Goal: Register for event/course

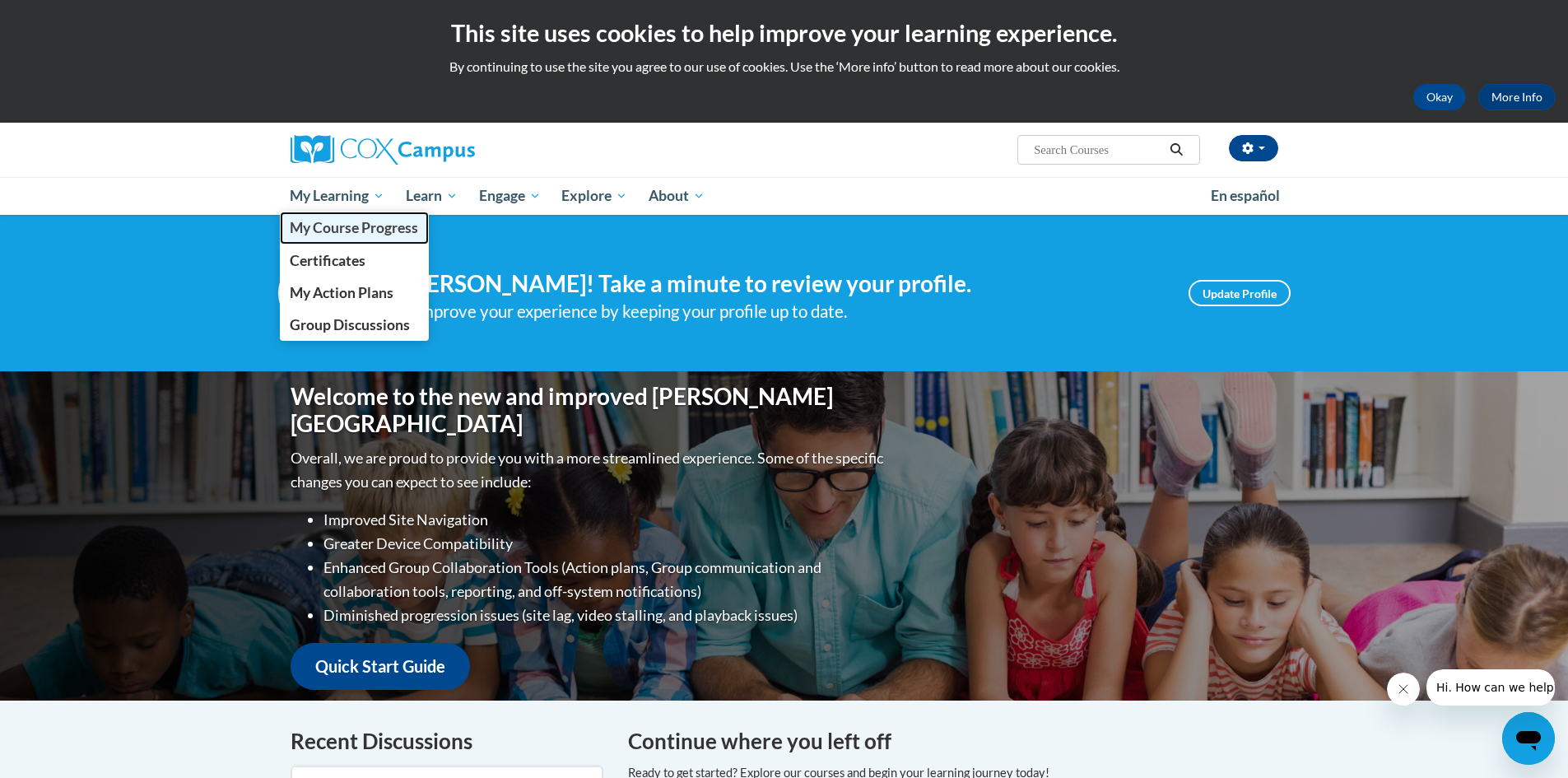
click at [323, 224] on span "My Course Progress" at bounding box center [354, 228] width 128 height 17
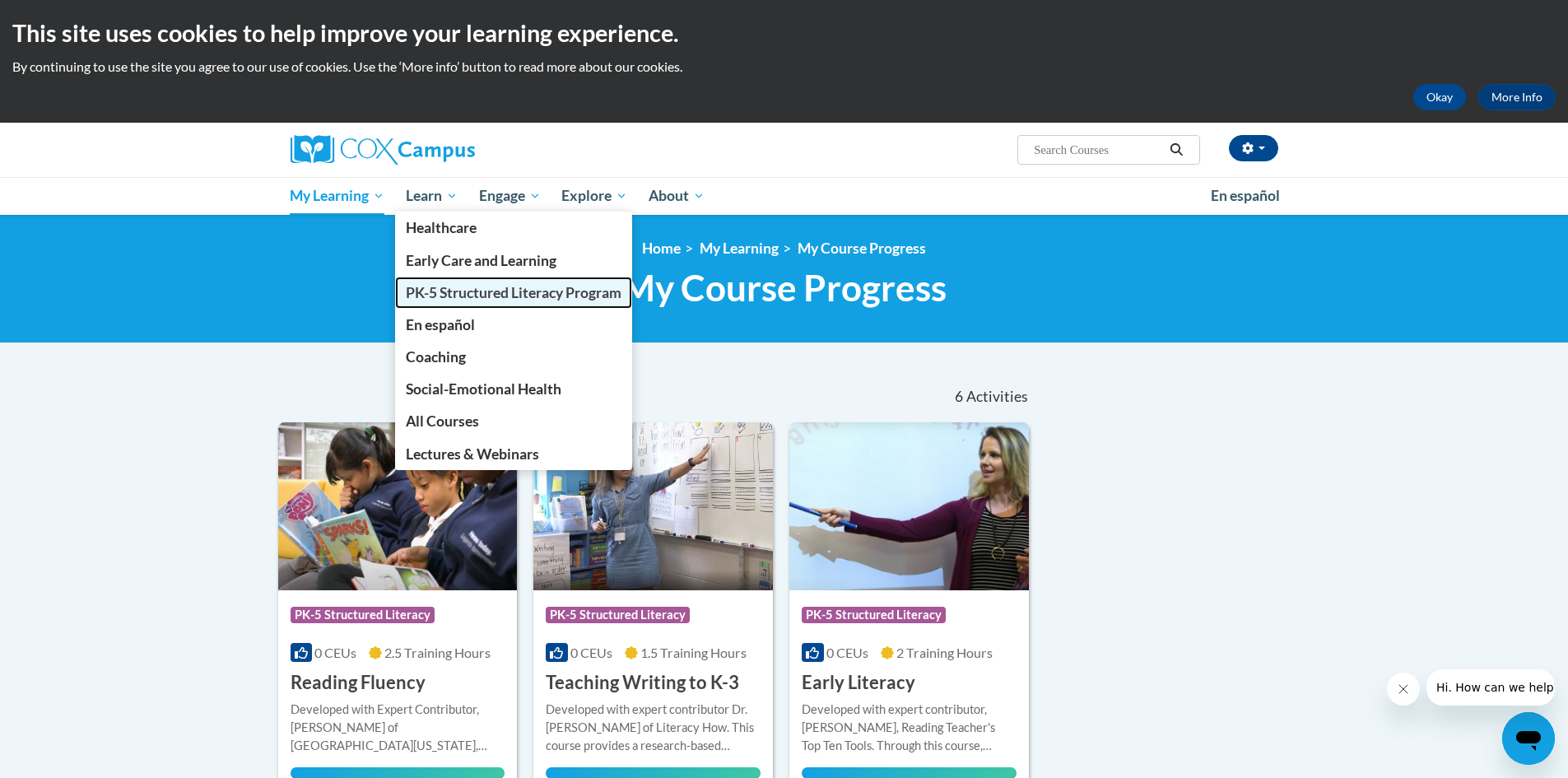
click at [450, 290] on span "PK-5 Structured Literacy Program" at bounding box center [513, 293] width 215 height 17
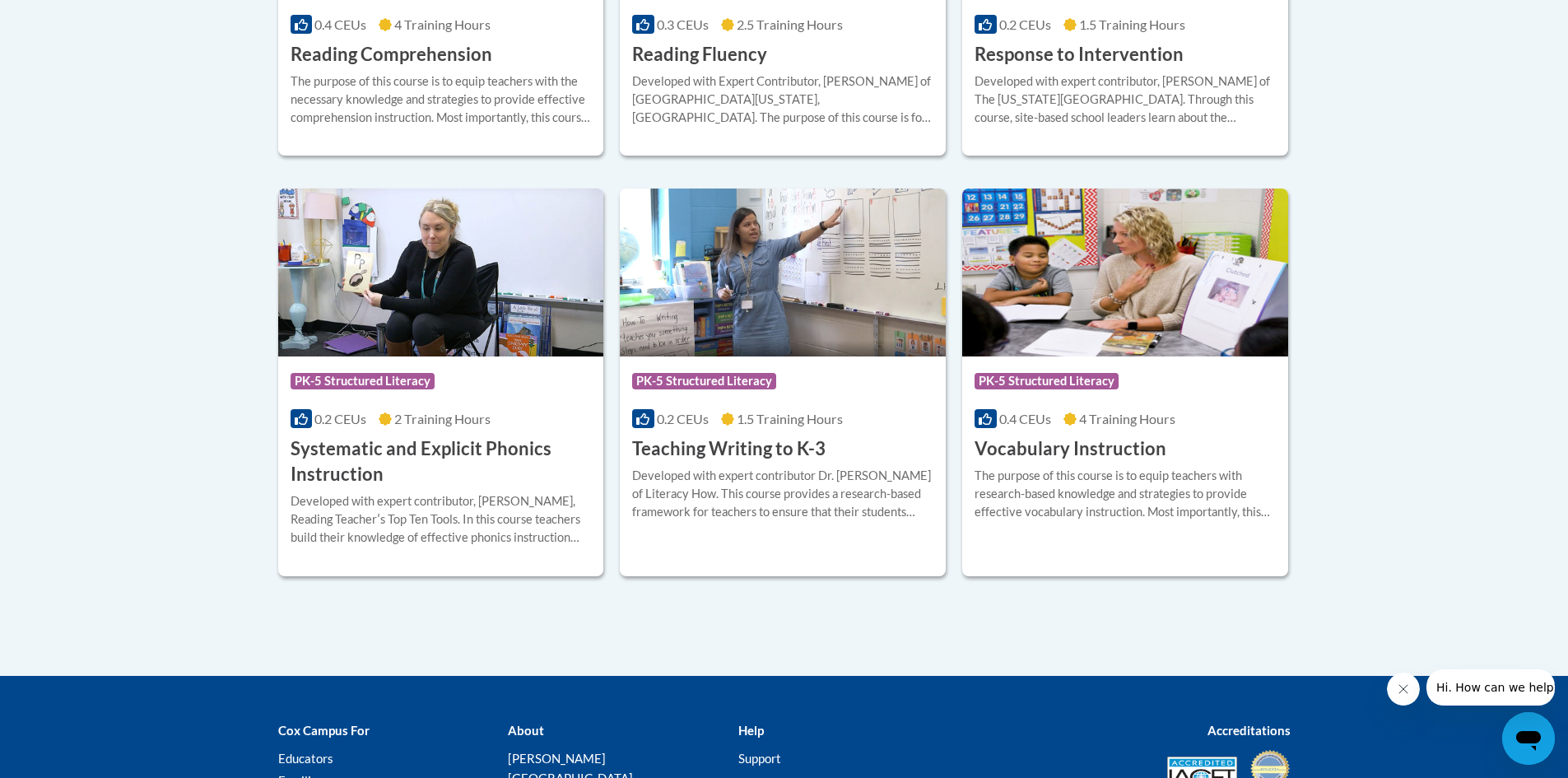
scroll to position [1809, 0]
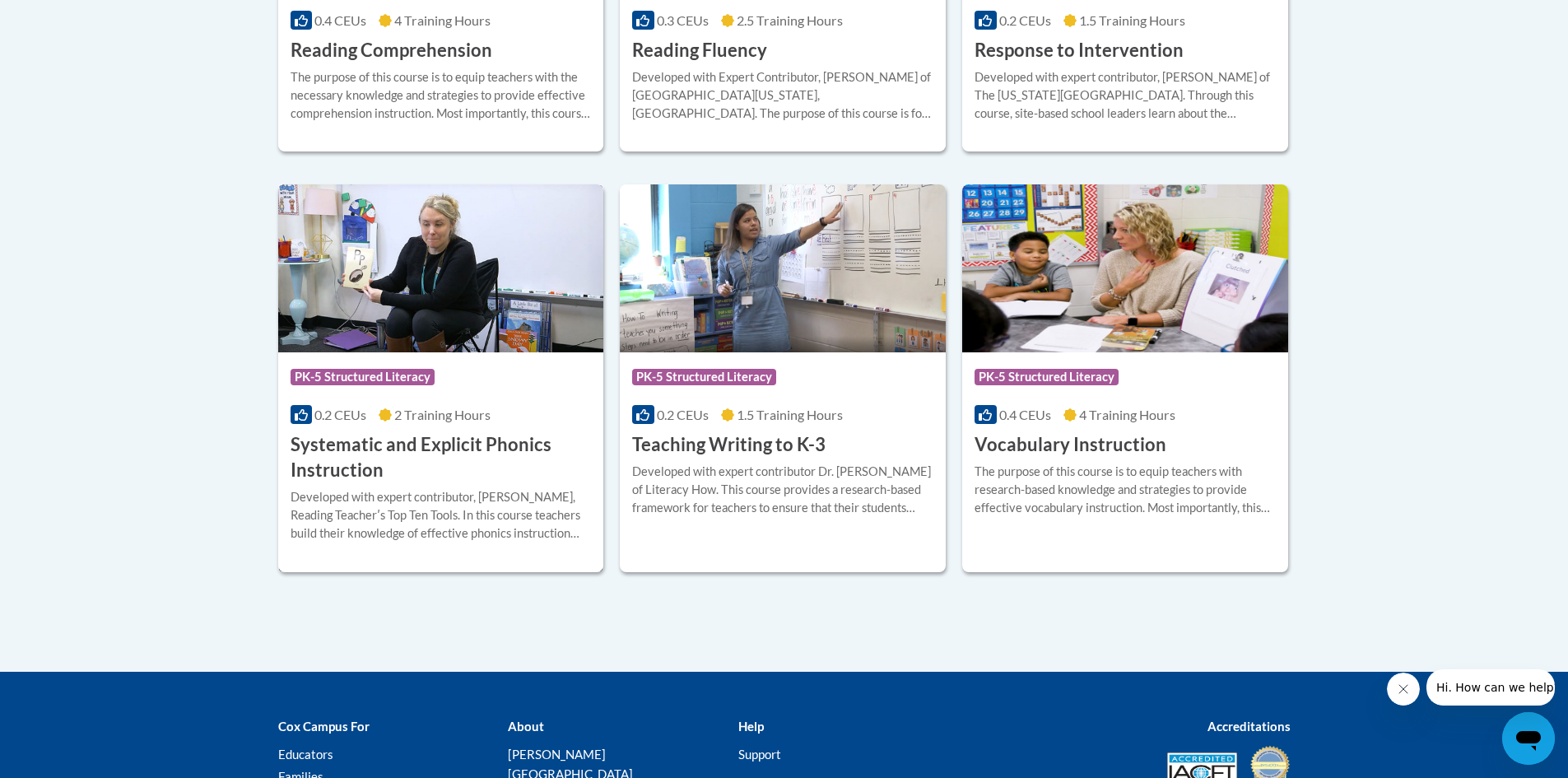
click at [429, 438] on h3 "Systematic and Explicit Phonics Instruction" at bounding box center [442, 457] width 301 height 51
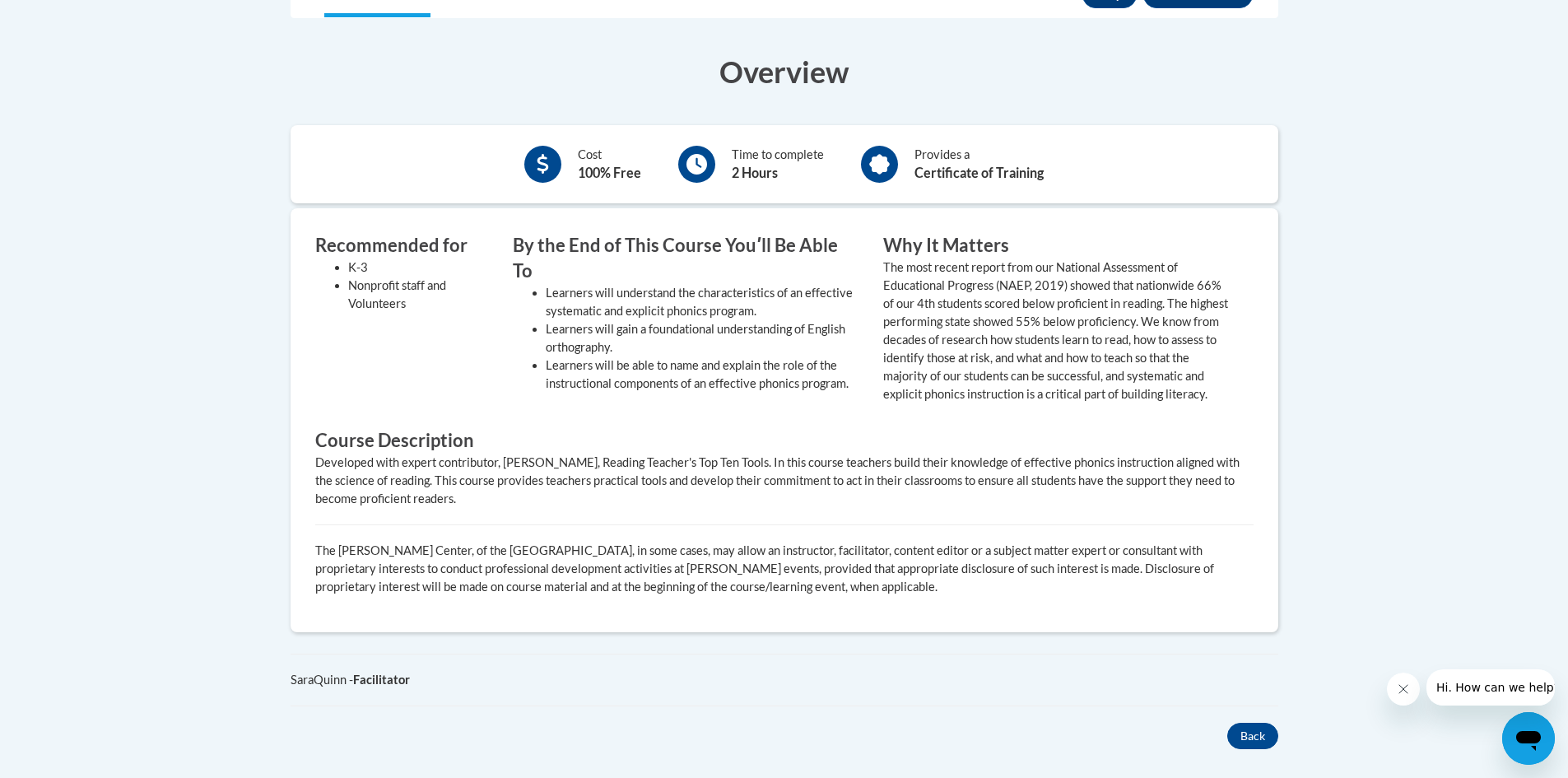
scroll to position [330, 0]
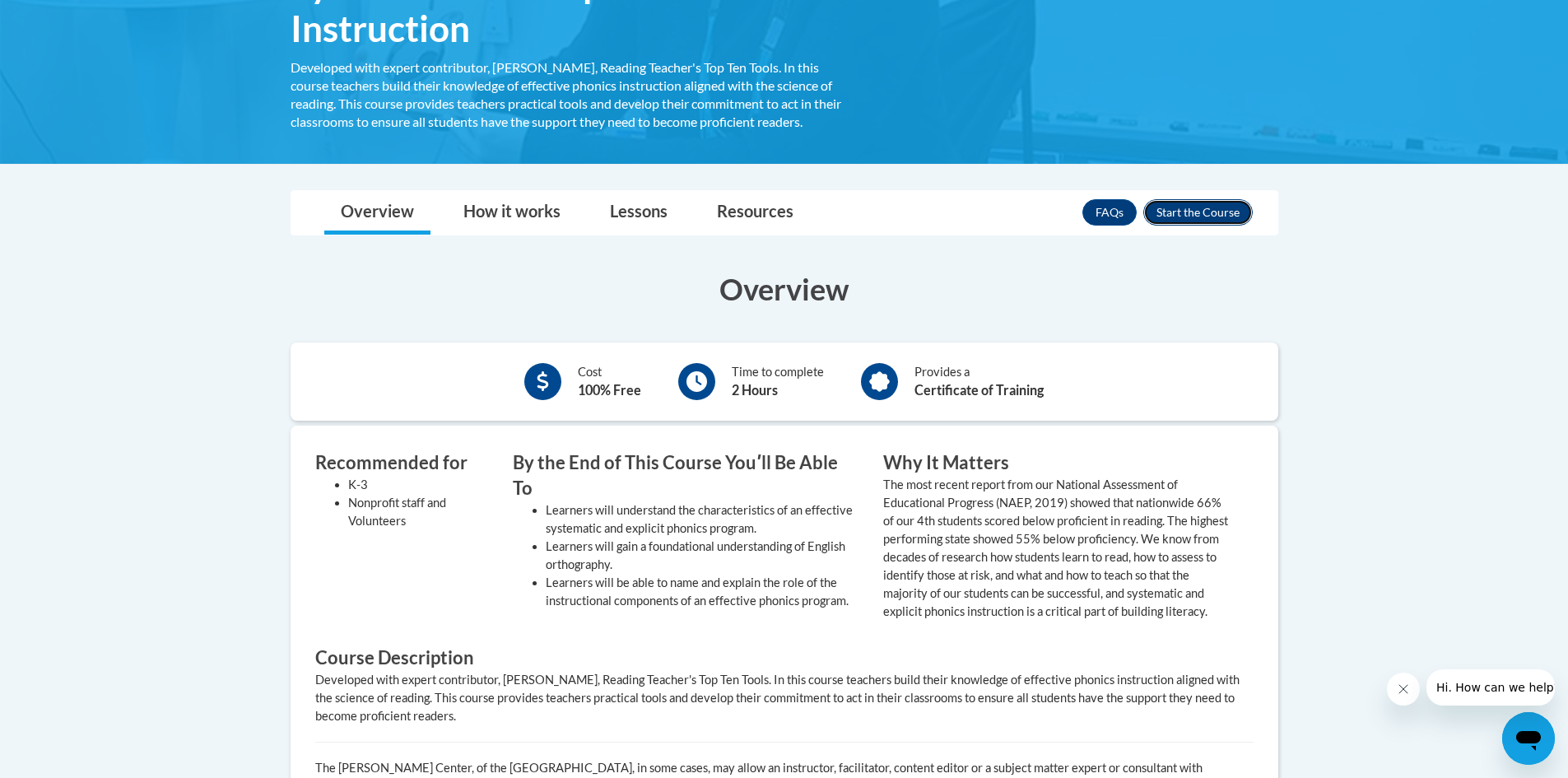
click at [1182, 209] on button "Enroll" at bounding box center [1197, 212] width 109 height 26
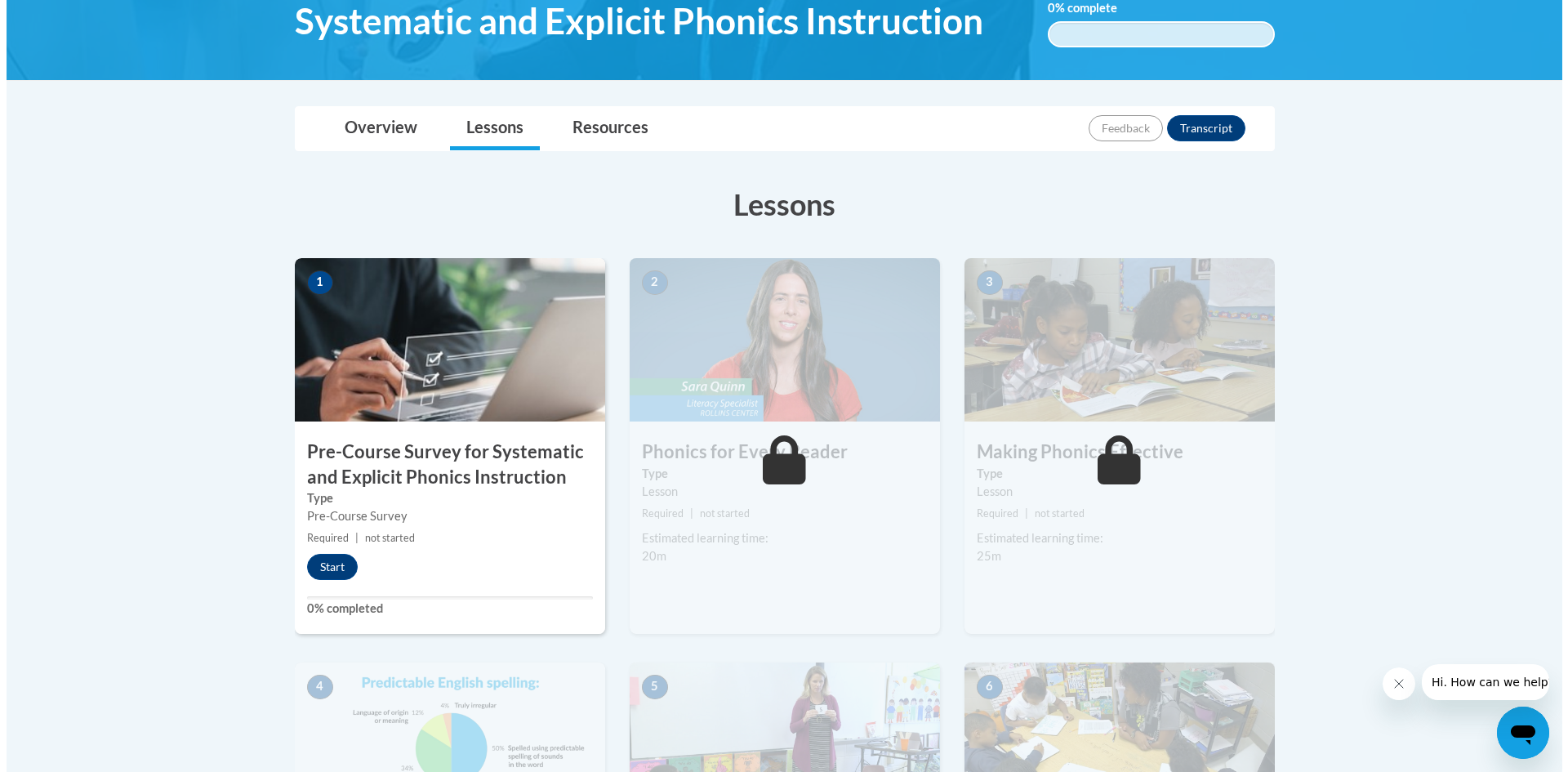
scroll to position [327, 0]
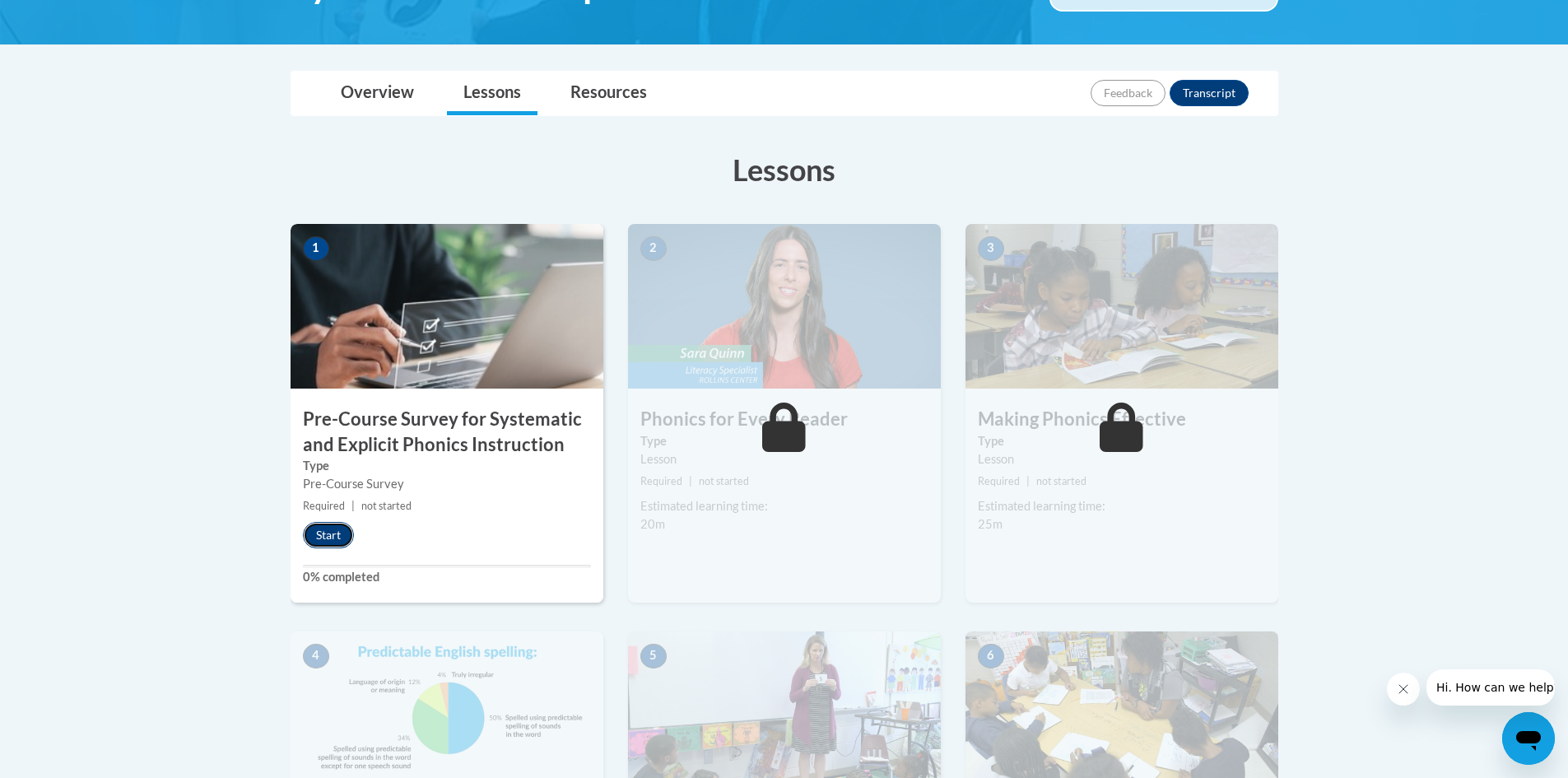
click at [312, 536] on button "Start" at bounding box center [328, 534] width 51 height 26
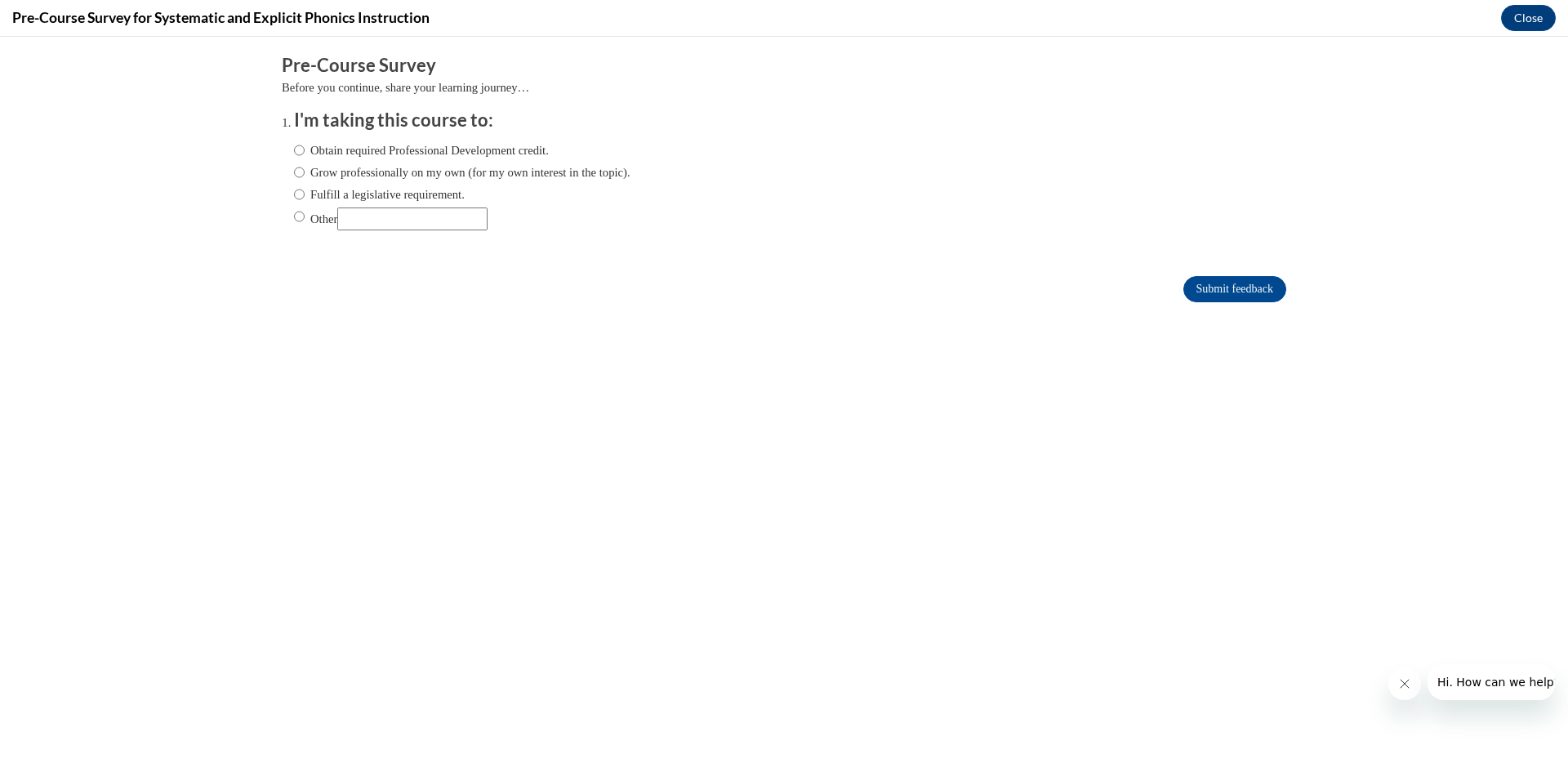
scroll to position [0, 0]
click at [294, 194] on input "Fulfill a legislative requirement." at bounding box center [299, 194] width 11 height 18
radio input "true"
click at [1221, 283] on input "Submit feedback" at bounding box center [1234, 289] width 103 height 26
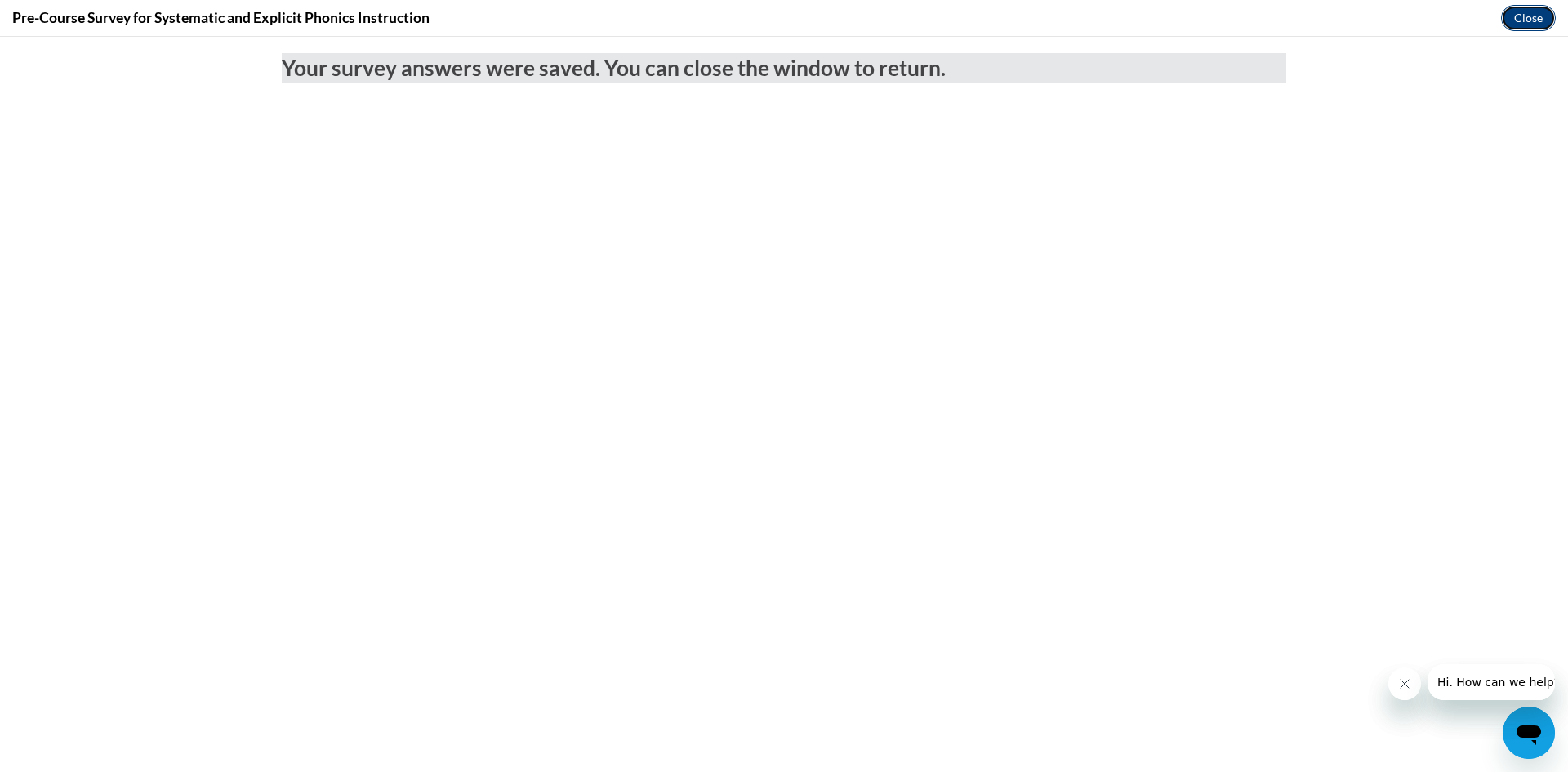
click at [1528, 20] on button "Close" at bounding box center [1528, 17] width 55 height 26
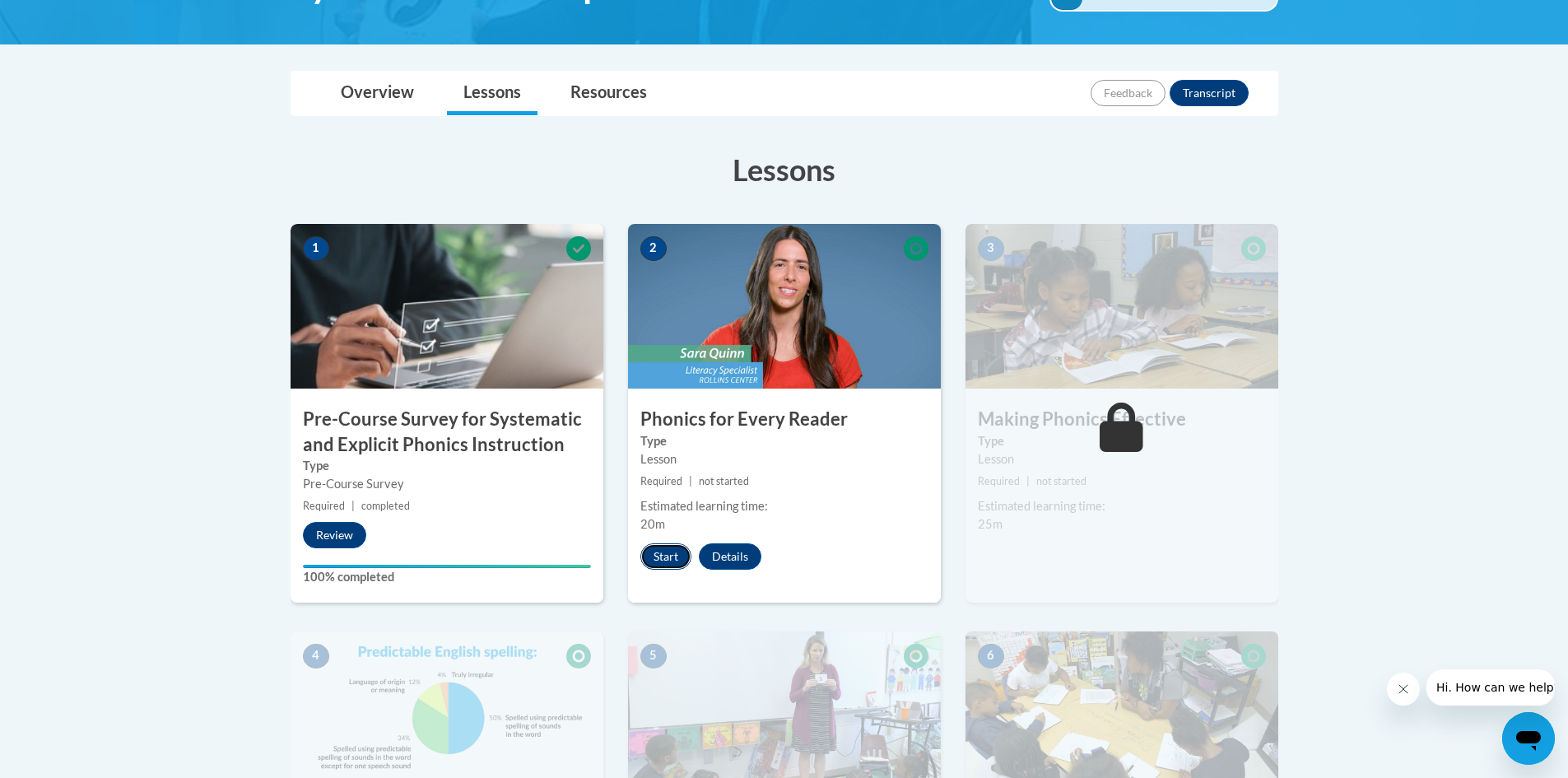
click at [663, 559] on button "Start" at bounding box center [666, 556] width 51 height 26
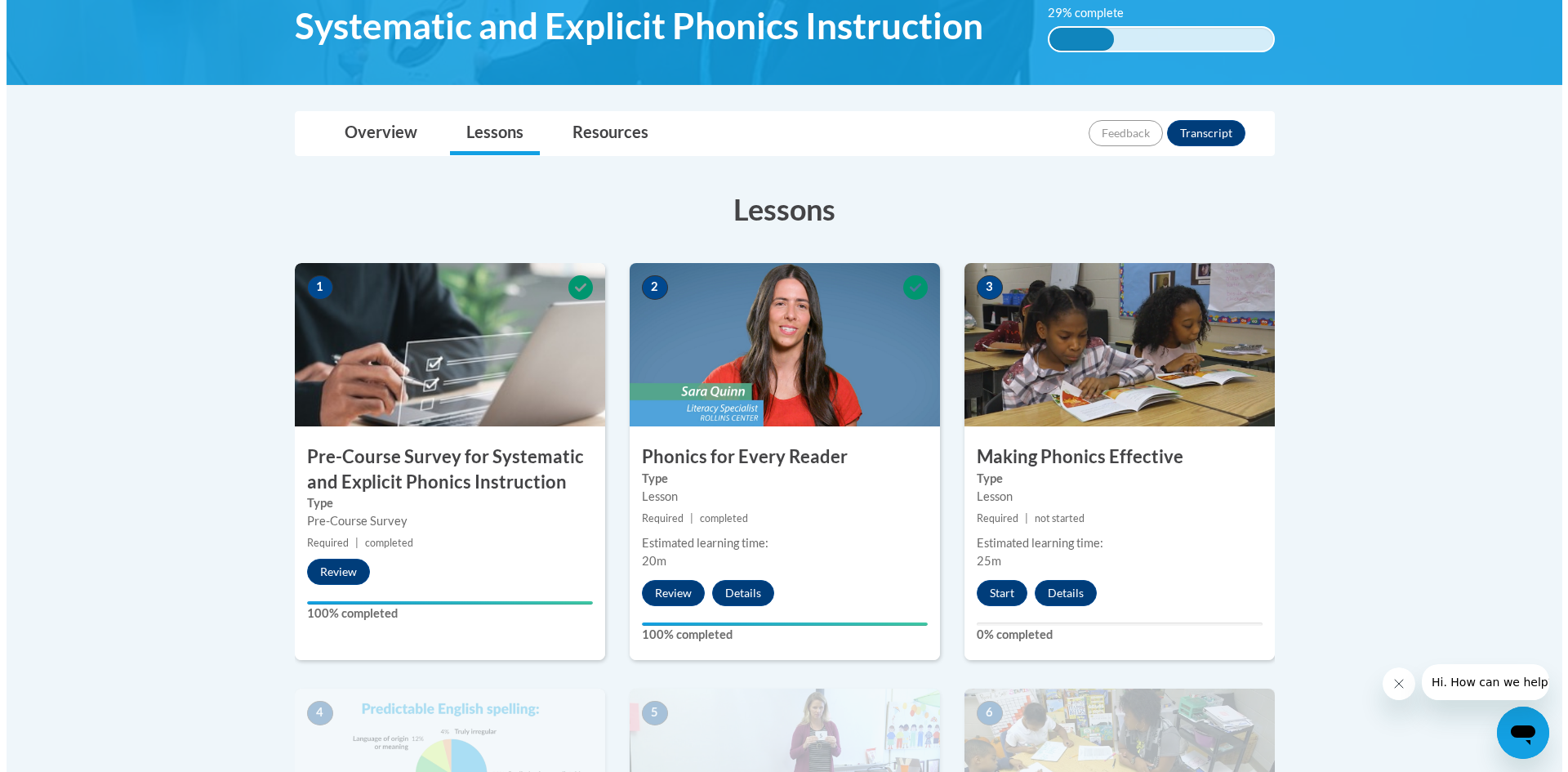
scroll to position [327, 0]
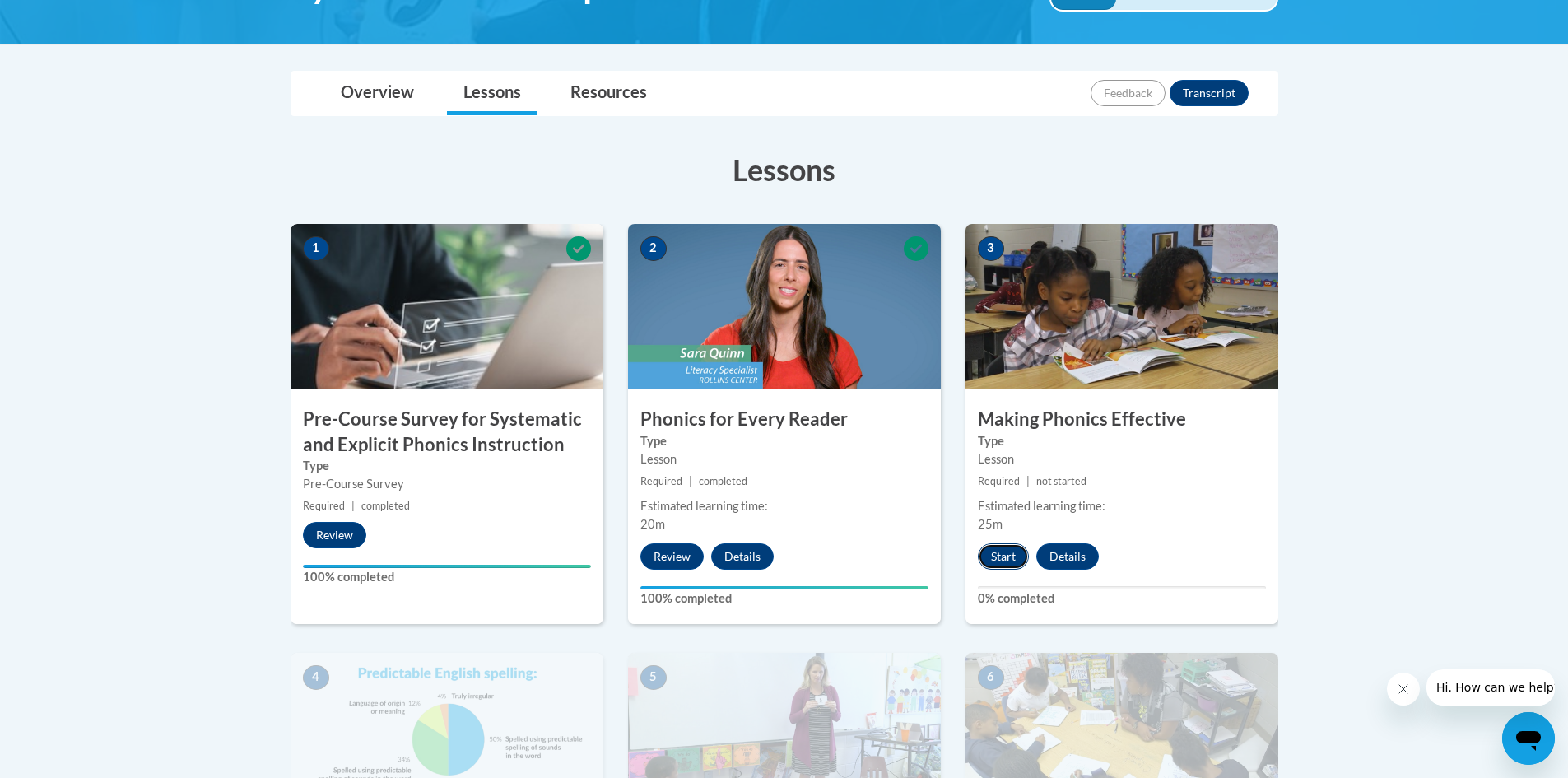
click at [1003, 555] on button "Start" at bounding box center [1003, 556] width 51 height 26
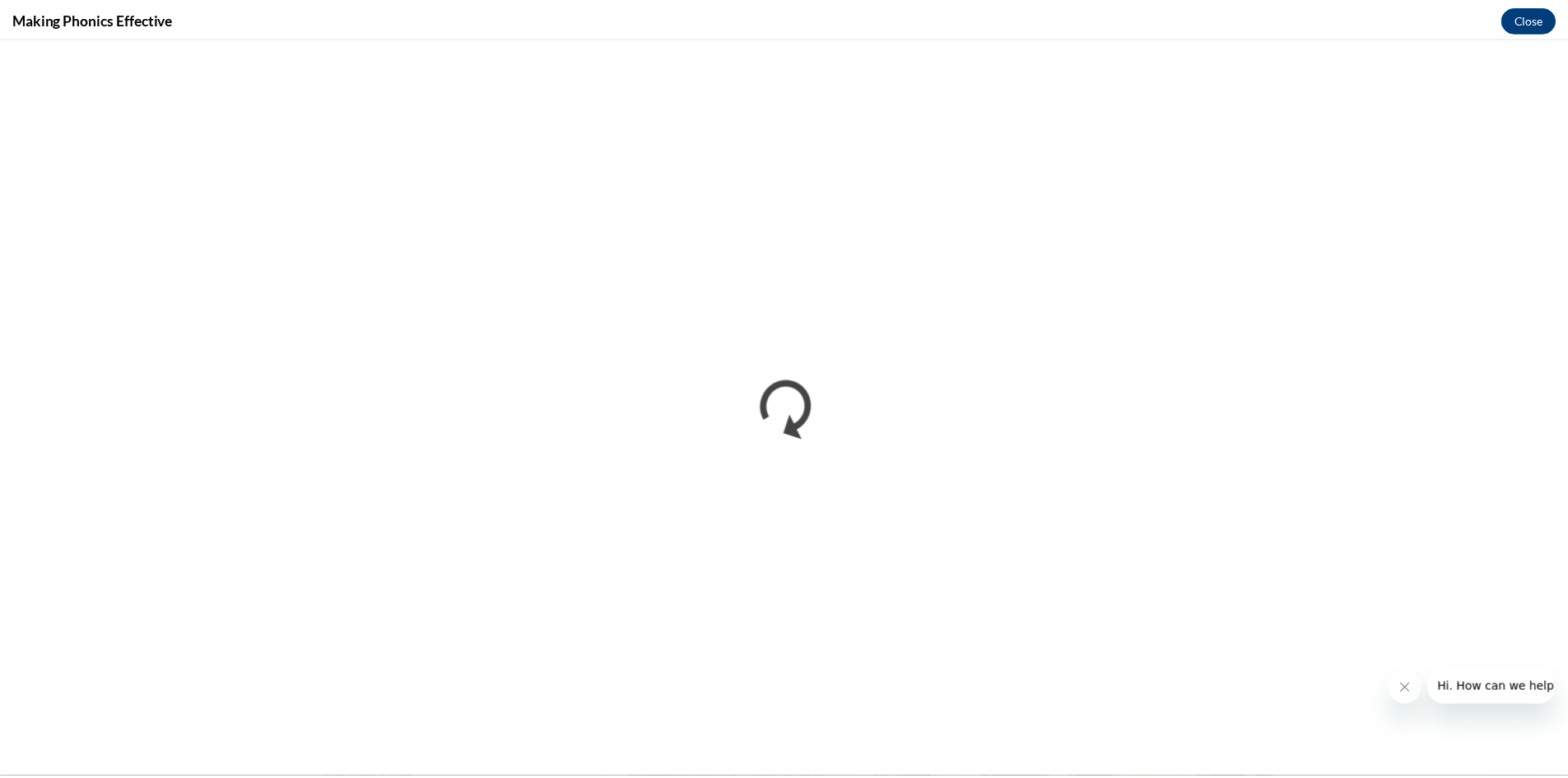
scroll to position [0, 0]
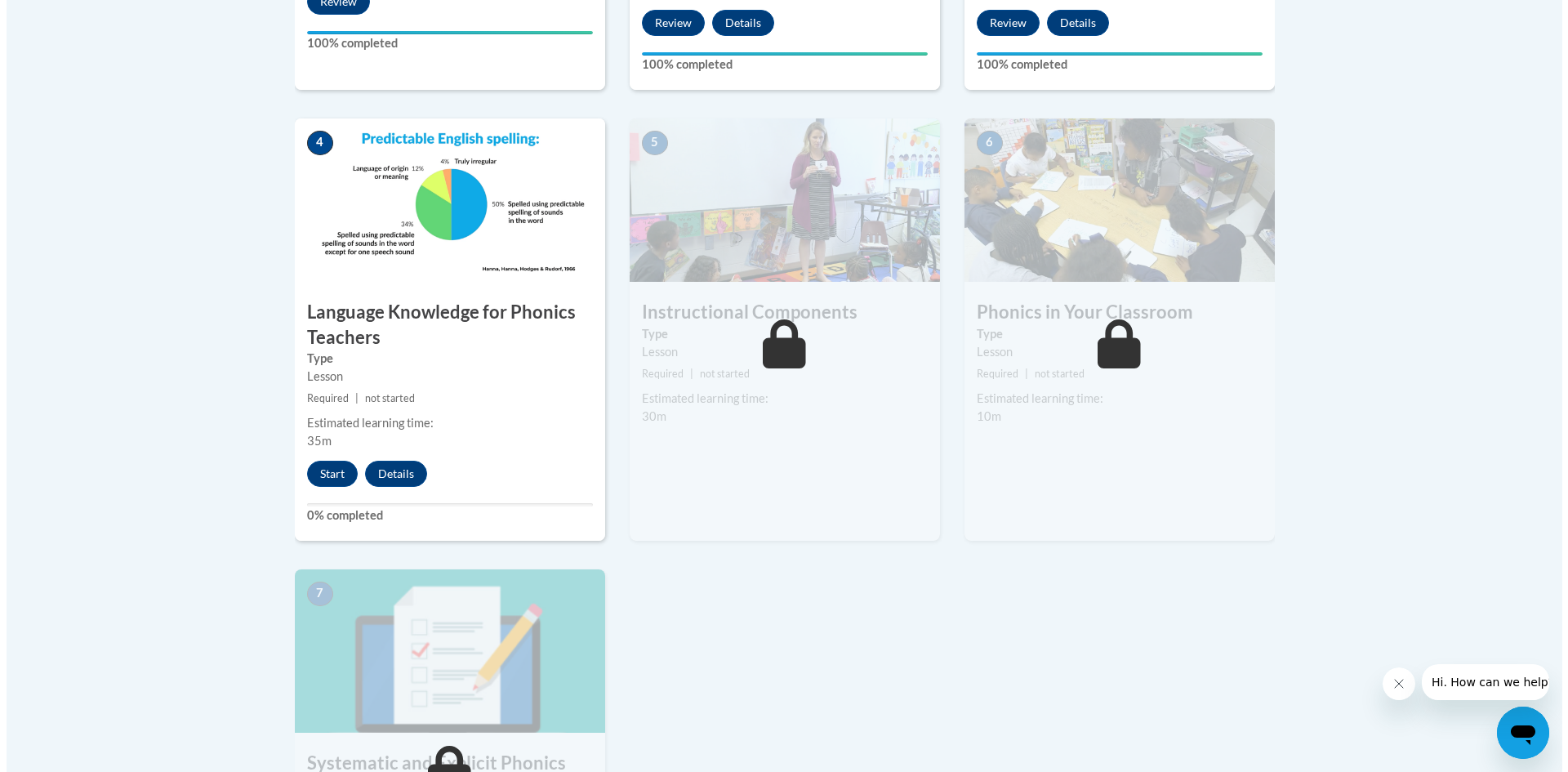
scroll to position [899, 0]
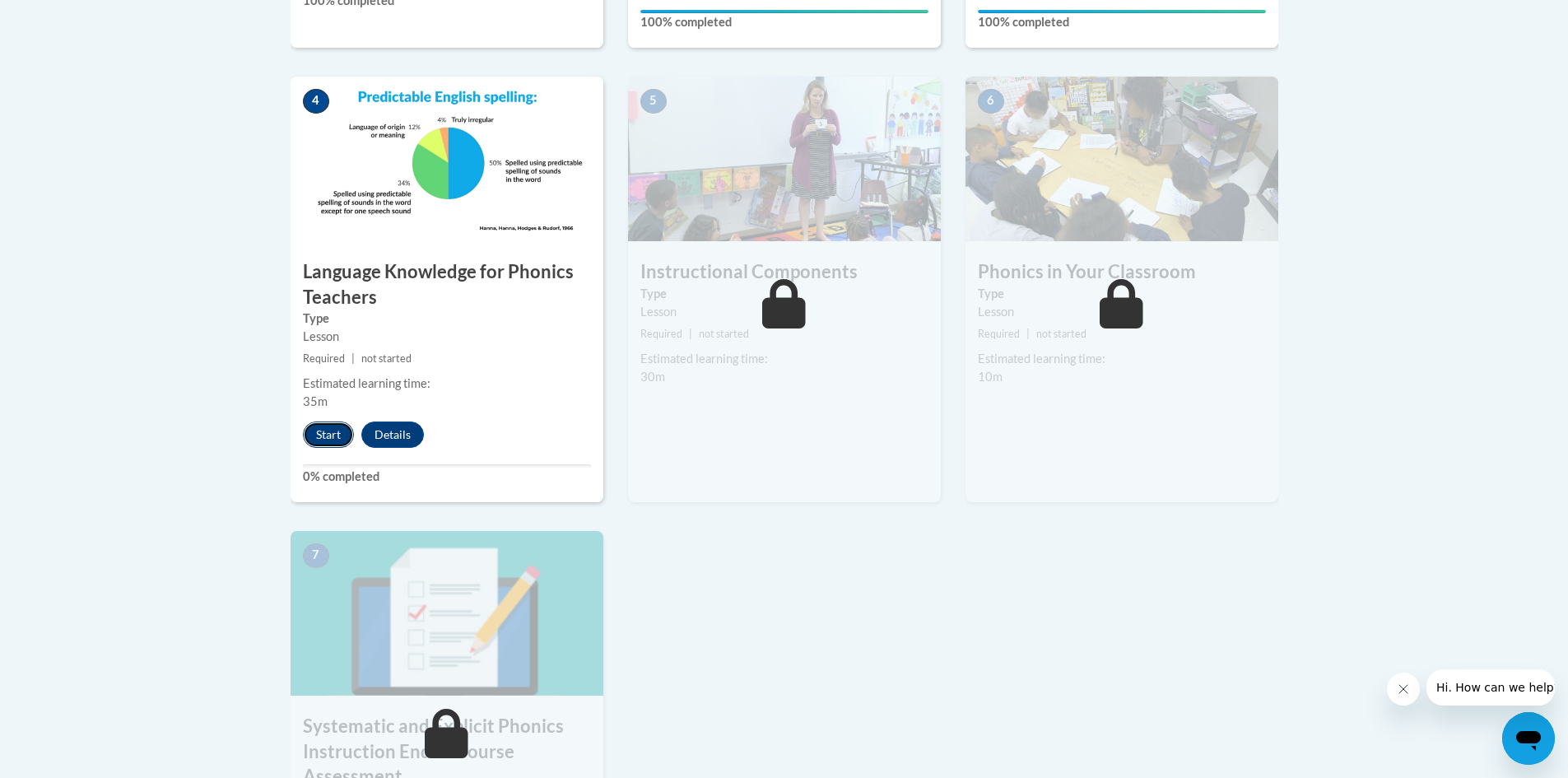
click at [333, 431] on button "Start" at bounding box center [328, 434] width 51 height 26
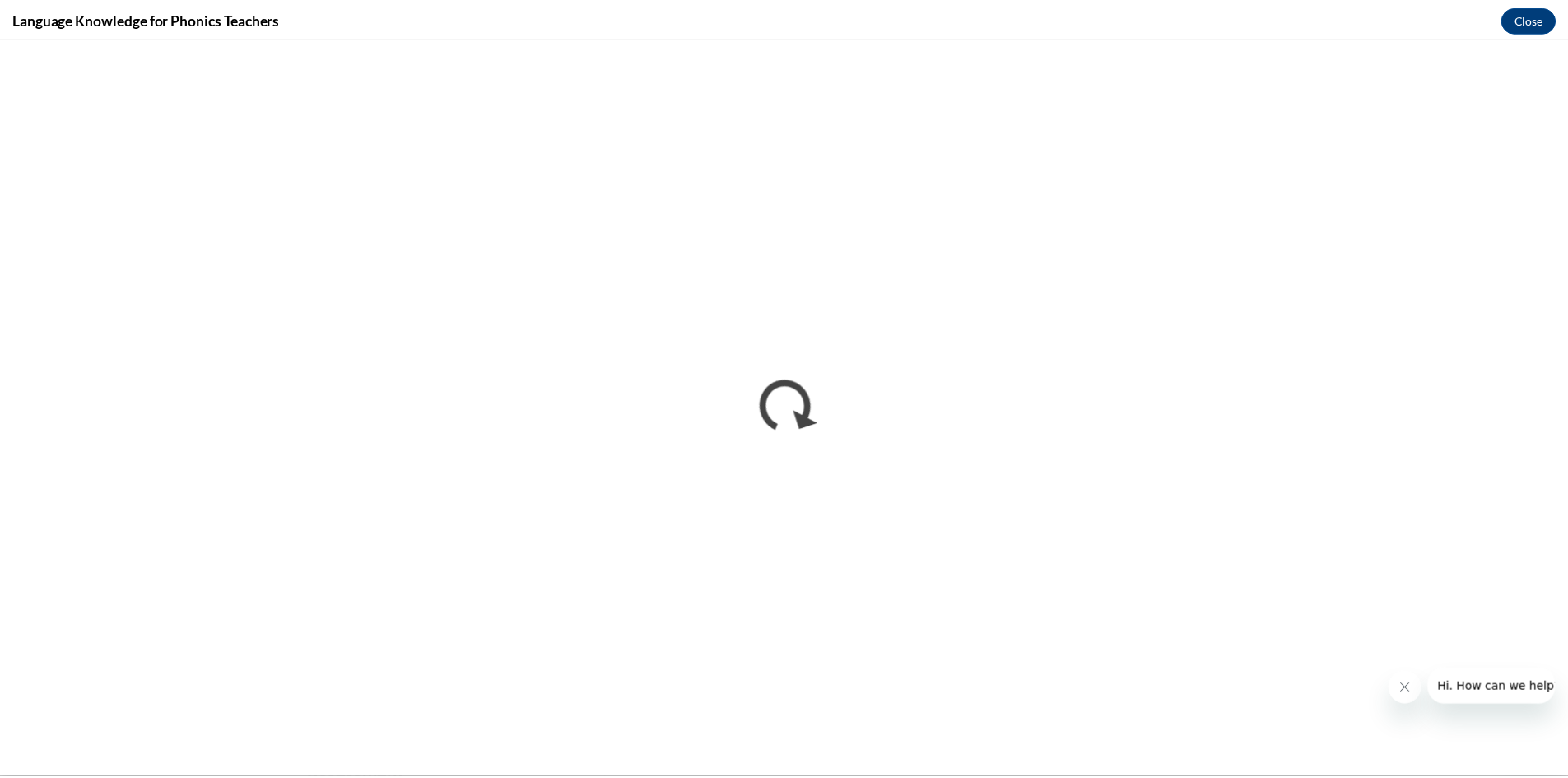
scroll to position [0, 0]
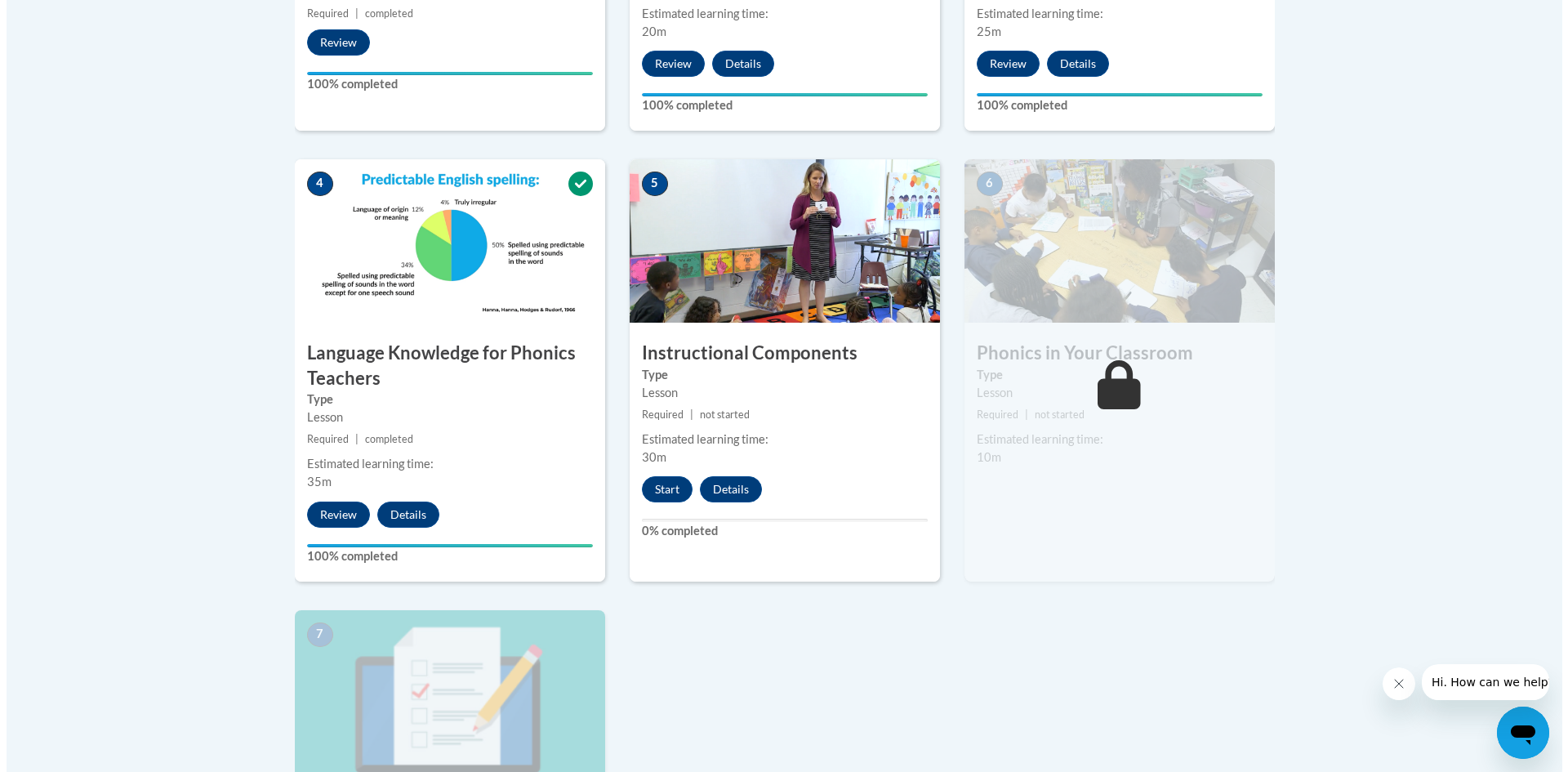
scroll to position [817, 0]
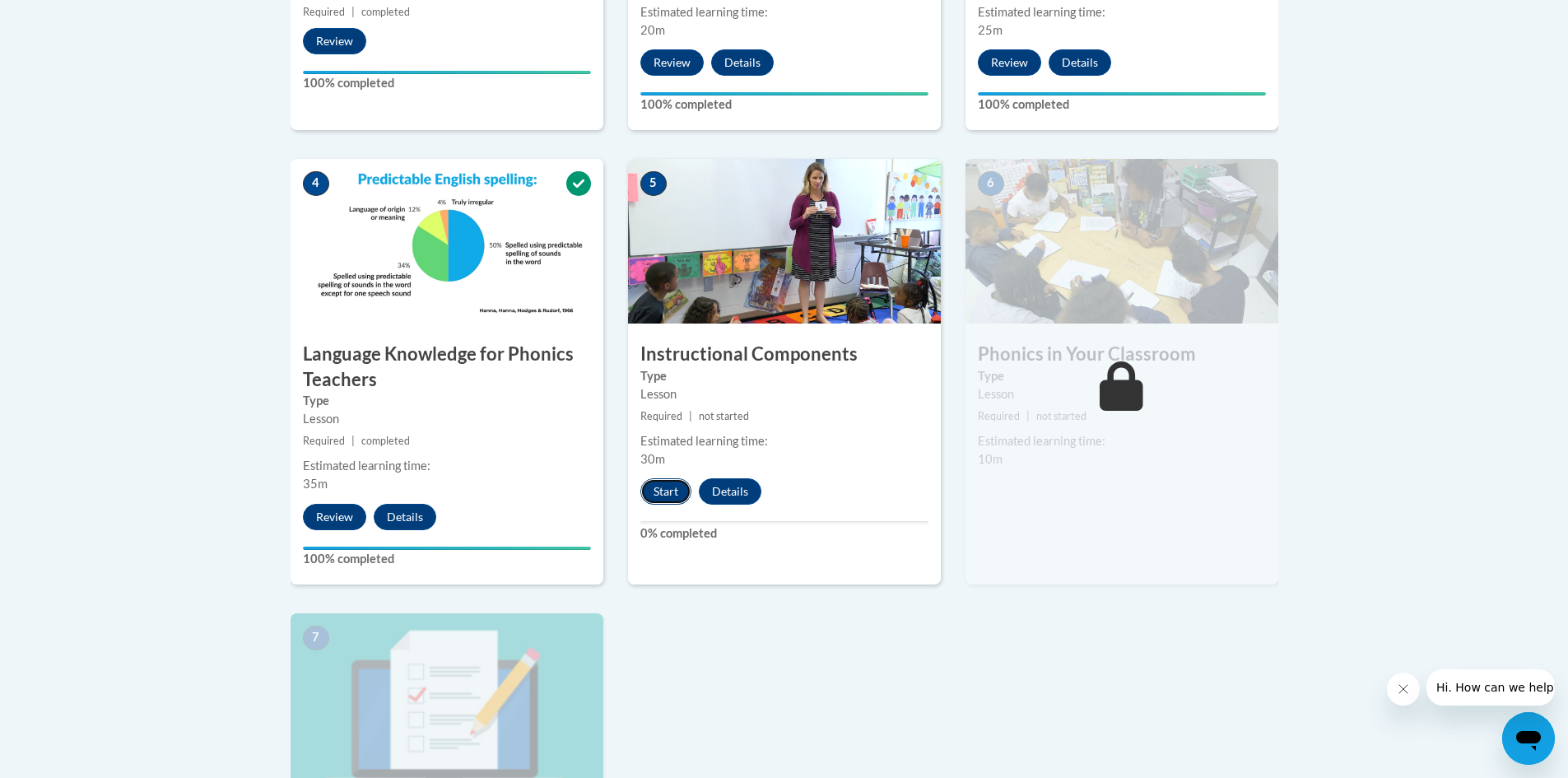
click at [656, 489] on button "Start" at bounding box center [666, 491] width 51 height 26
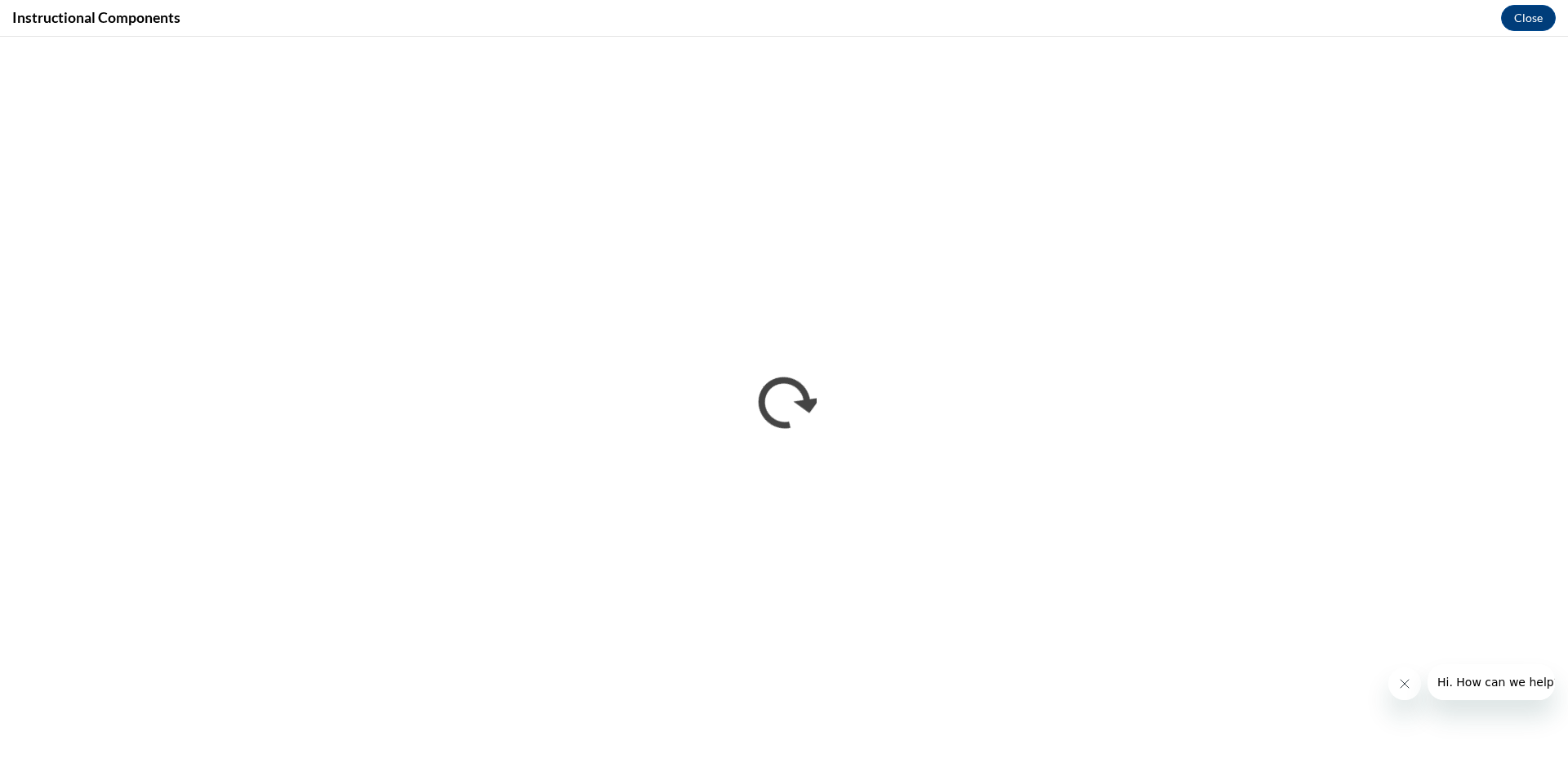
scroll to position [0, 0]
